Goal: Task Accomplishment & Management: Use online tool/utility

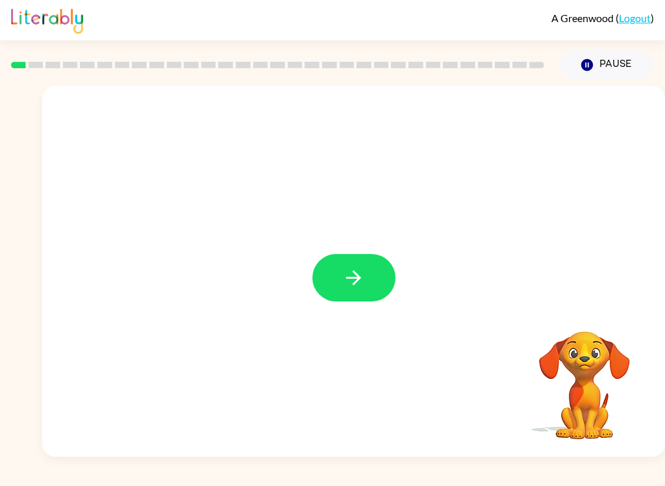
click at [360, 271] on icon "button" at bounding box center [353, 277] width 23 height 23
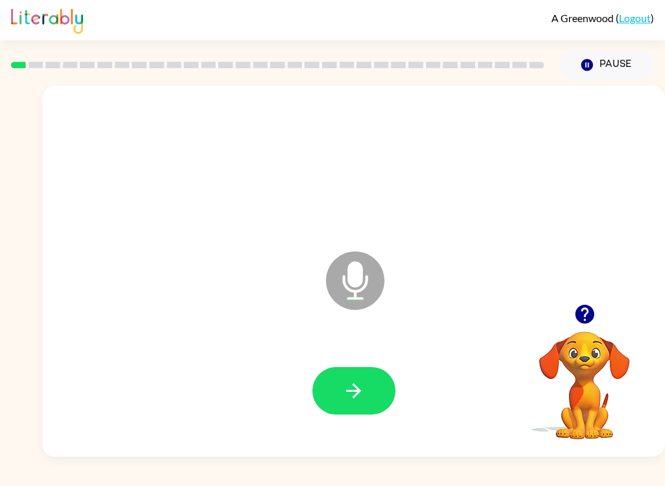
click at [344, 375] on button "button" at bounding box center [353, 390] width 83 height 47
click at [375, 381] on button "button" at bounding box center [353, 390] width 83 height 47
click at [353, 401] on icon "button" at bounding box center [353, 390] width 23 height 23
click at [356, 400] on icon "button" at bounding box center [353, 390] width 23 height 23
click at [377, 385] on button "button" at bounding box center [353, 390] width 83 height 47
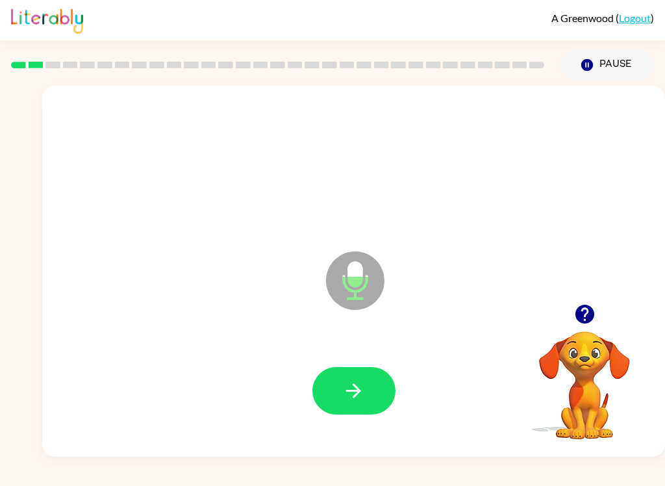
click at [377, 377] on button "button" at bounding box center [353, 390] width 83 height 47
click at [368, 382] on button "button" at bounding box center [353, 390] width 83 height 47
click at [353, 381] on icon "button" at bounding box center [353, 390] width 23 height 23
click at [370, 381] on button "button" at bounding box center [353, 390] width 83 height 47
click at [364, 386] on icon "button" at bounding box center [353, 390] width 23 height 23
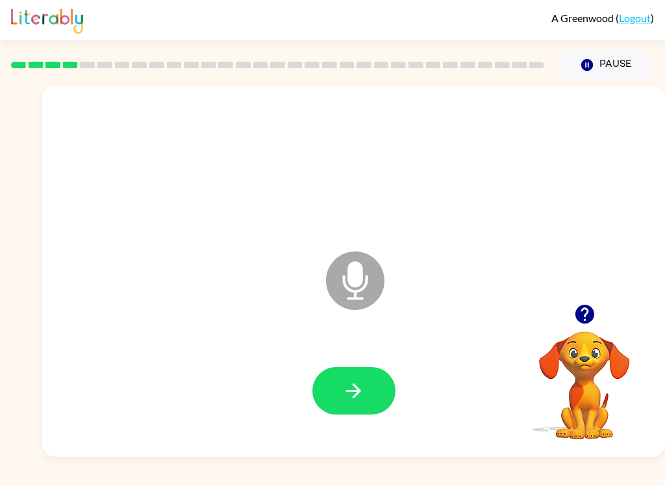
click at [366, 389] on button "button" at bounding box center [353, 390] width 83 height 47
click at [415, 405] on div at bounding box center [353, 391] width 597 height 106
click at [361, 395] on icon "button" at bounding box center [353, 390] width 23 height 23
click at [368, 384] on button "button" at bounding box center [353, 390] width 83 height 47
click at [362, 397] on icon "button" at bounding box center [353, 390] width 23 height 23
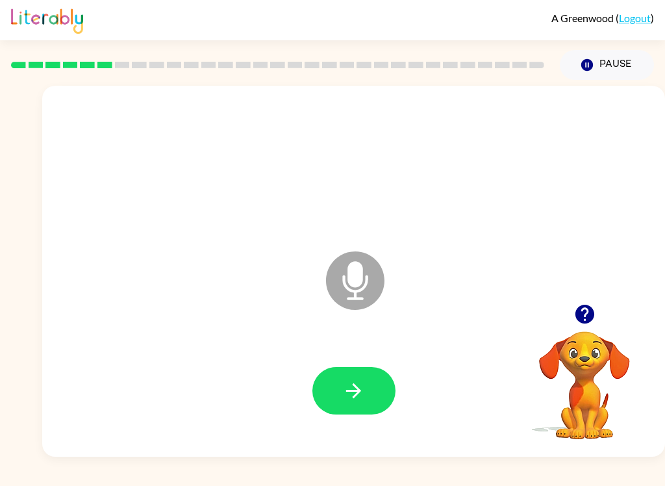
click at [356, 390] on icon "button" at bounding box center [353, 390] width 23 height 23
click at [353, 397] on icon "button" at bounding box center [353, 390] width 15 height 15
click at [361, 380] on icon "button" at bounding box center [353, 390] width 23 height 23
click at [353, 393] on icon "button" at bounding box center [353, 390] width 23 height 23
click at [360, 392] on icon "button" at bounding box center [353, 390] width 15 height 15
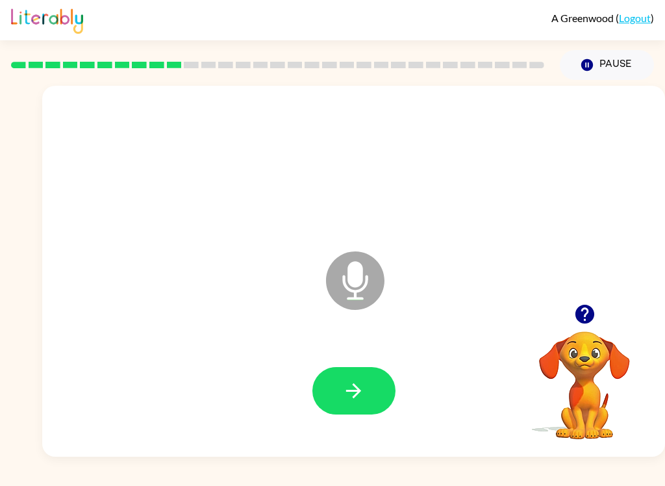
click at [572, 316] on button "button" at bounding box center [584, 313] width 33 height 33
click at [382, 378] on button "button" at bounding box center [353, 390] width 83 height 47
click at [375, 379] on button "button" at bounding box center [353, 390] width 83 height 47
click at [587, 311] on icon "button" at bounding box center [584, 314] width 23 height 23
click at [349, 383] on icon "button" at bounding box center [353, 390] width 23 height 23
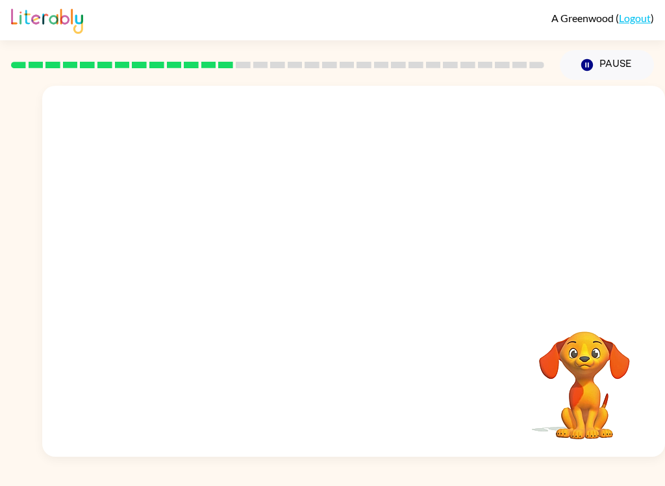
click at [597, 480] on div "A Greenwood ( Logout ) Pause Pause Your browser must support playing .mp4 files…" at bounding box center [332, 243] width 665 height 486
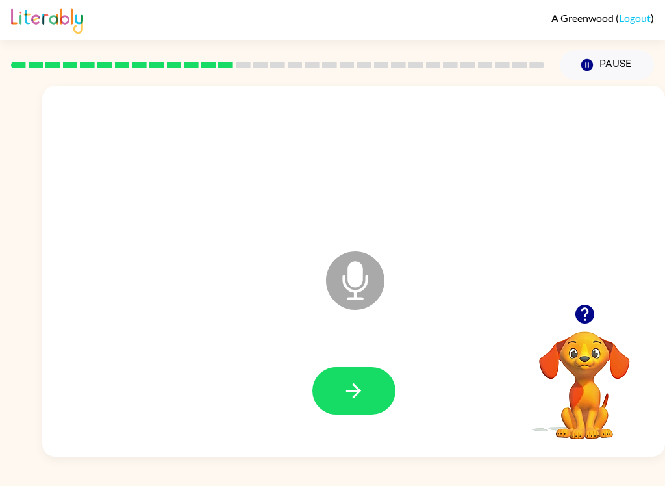
click at [366, 394] on button "button" at bounding box center [353, 390] width 83 height 47
click at [350, 392] on icon "button" at bounding box center [353, 390] width 23 height 23
click at [356, 391] on icon "button" at bounding box center [353, 390] width 15 height 15
click at [355, 394] on icon "button" at bounding box center [353, 390] width 23 height 23
click at [355, 388] on icon "button" at bounding box center [353, 390] width 23 height 23
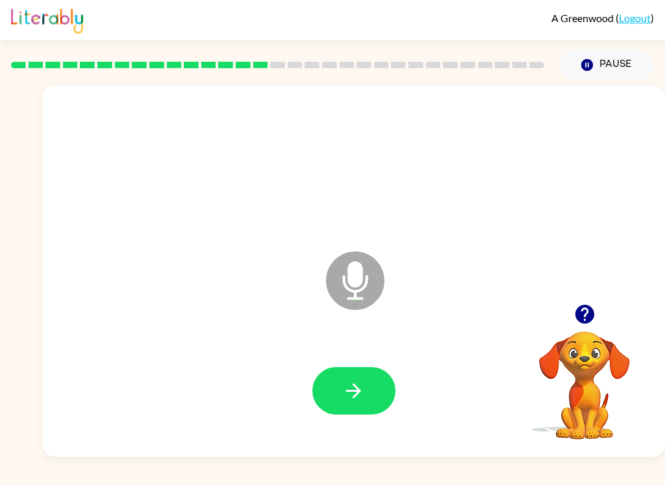
click at [358, 388] on icon "button" at bounding box center [353, 390] width 15 height 15
click at [359, 379] on icon "button" at bounding box center [353, 390] width 23 height 23
click at [358, 388] on icon "button" at bounding box center [353, 390] width 15 height 15
click at [360, 392] on icon "button" at bounding box center [353, 390] width 23 height 23
click at [351, 398] on icon "button" at bounding box center [353, 390] width 23 height 23
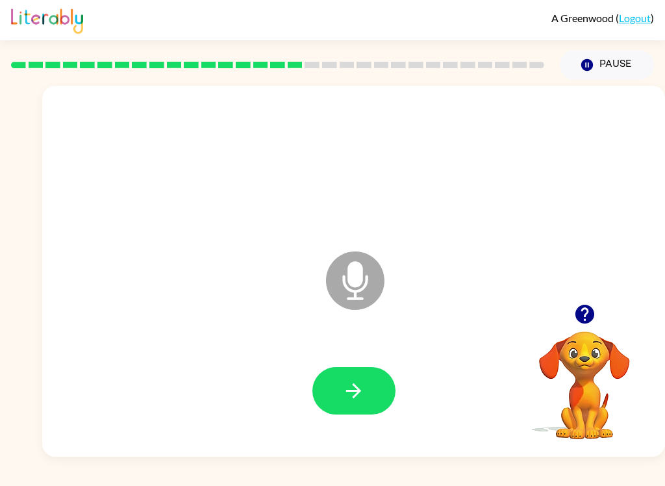
click at [364, 395] on icon "button" at bounding box center [353, 390] width 23 height 23
click at [342, 388] on icon "button" at bounding box center [353, 390] width 23 height 23
click at [382, 401] on button "button" at bounding box center [353, 390] width 83 height 47
click at [359, 394] on icon "button" at bounding box center [353, 390] width 23 height 23
click at [358, 391] on icon "button" at bounding box center [353, 390] width 15 height 15
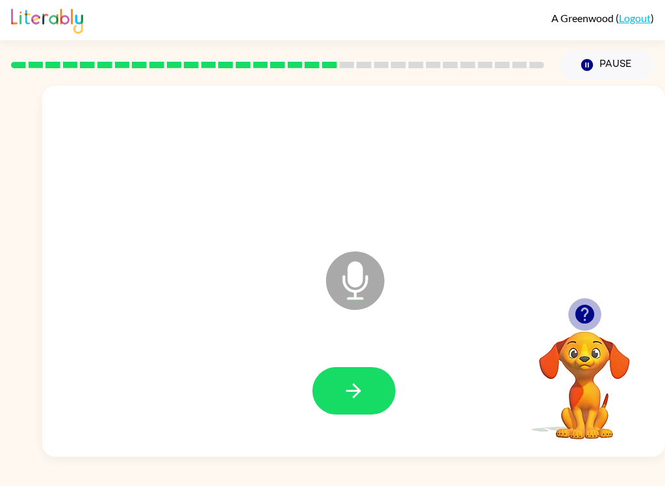
click at [585, 325] on icon "button" at bounding box center [584, 314] width 23 height 23
click at [366, 380] on button "button" at bounding box center [353, 390] width 83 height 47
click at [359, 382] on icon "button" at bounding box center [353, 390] width 23 height 23
click at [349, 380] on icon "button" at bounding box center [353, 390] width 23 height 23
click at [584, 307] on icon "button" at bounding box center [584, 314] width 19 height 19
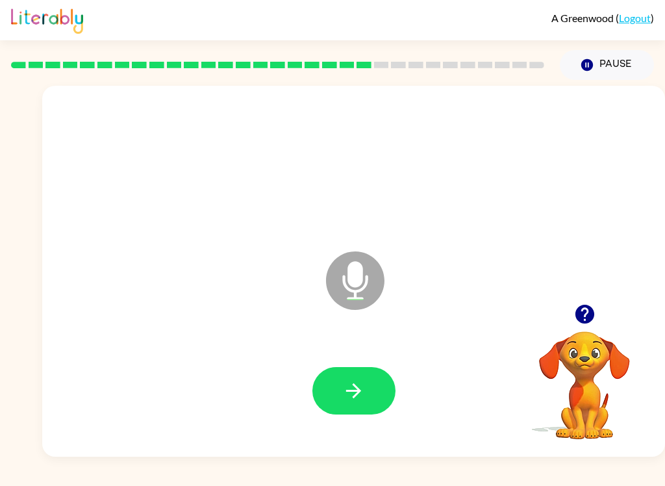
click at [344, 384] on icon "button" at bounding box center [353, 390] width 23 height 23
click at [361, 401] on icon "button" at bounding box center [353, 390] width 23 height 23
click at [356, 360] on div at bounding box center [353, 391] width 597 height 106
click at [335, 384] on button "button" at bounding box center [353, 390] width 83 height 47
click at [347, 397] on icon "button" at bounding box center [353, 390] width 23 height 23
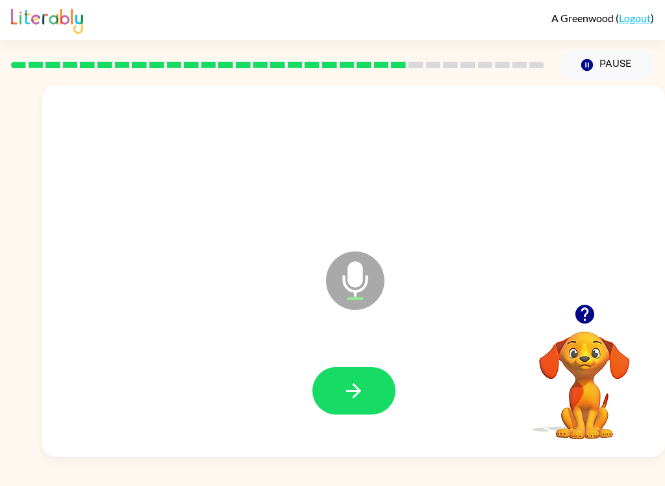
click at [366, 384] on button "button" at bounding box center [353, 390] width 83 height 47
click at [360, 389] on icon "button" at bounding box center [353, 390] width 23 height 23
click at [353, 389] on icon "button" at bounding box center [353, 390] width 23 height 23
click at [366, 385] on button "button" at bounding box center [353, 390] width 83 height 47
click at [356, 386] on icon "button" at bounding box center [353, 390] width 15 height 15
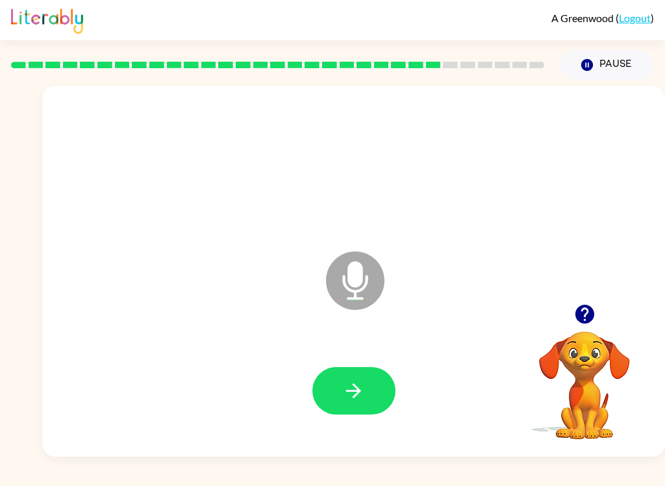
click at [352, 384] on icon "button" at bounding box center [353, 390] width 23 height 23
click at [353, 386] on icon "button" at bounding box center [353, 390] width 23 height 23
click at [357, 382] on icon "button" at bounding box center [353, 390] width 23 height 23
click at [370, 394] on button "button" at bounding box center [353, 390] width 83 height 47
click at [348, 391] on icon "button" at bounding box center [353, 390] width 15 height 15
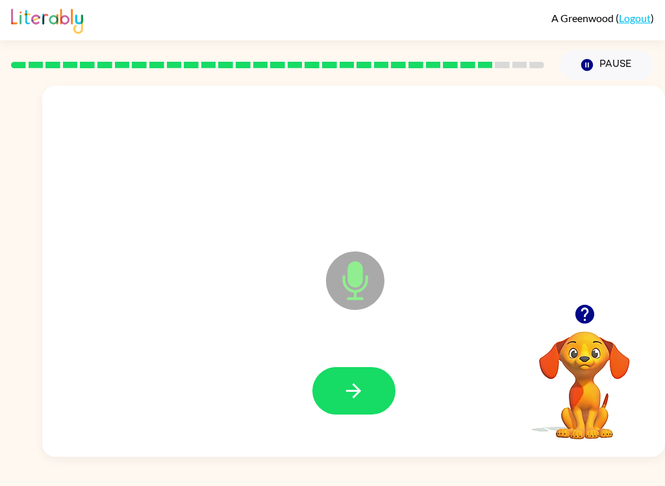
click at [377, 388] on button "button" at bounding box center [353, 390] width 83 height 47
click at [358, 392] on icon "button" at bounding box center [353, 390] width 15 height 15
click at [340, 396] on button "button" at bounding box center [353, 390] width 83 height 47
click at [347, 387] on icon "button" at bounding box center [353, 390] width 23 height 23
click at [361, 382] on icon "button" at bounding box center [353, 390] width 23 height 23
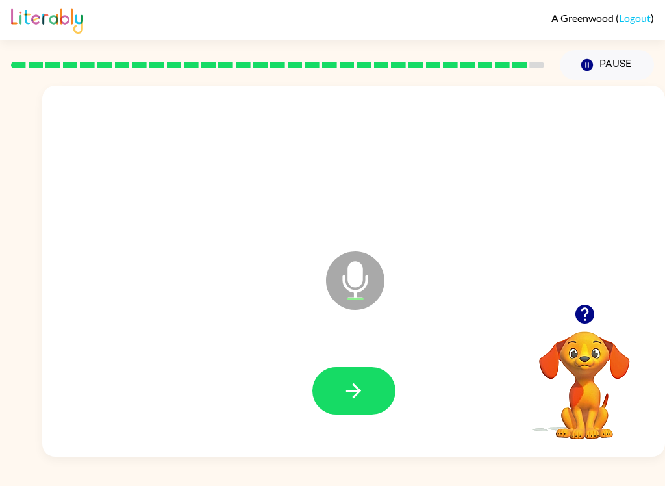
click at [353, 383] on icon "button" at bounding box center [353, 390] width 23 height 23
